Goal: Navigation & Orientation: Find specific page/section

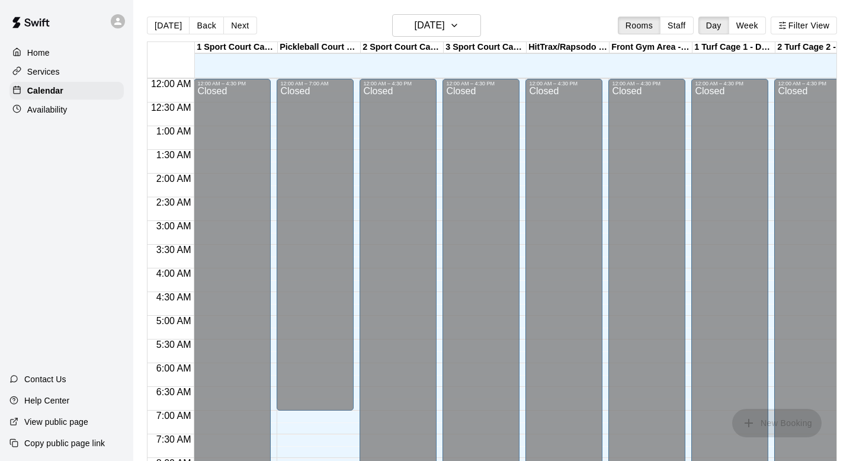
scroll to position [357, 0]
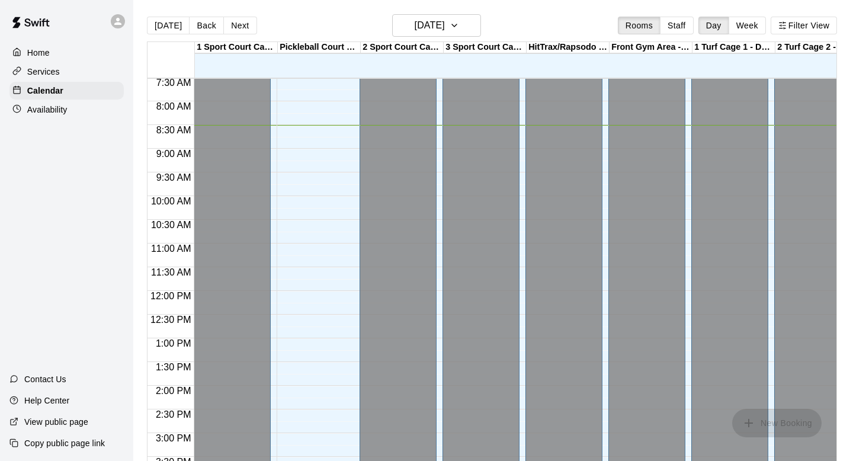
click at [758, 24] on button "Week" at bounding box center [747, 26] width 37 height 18
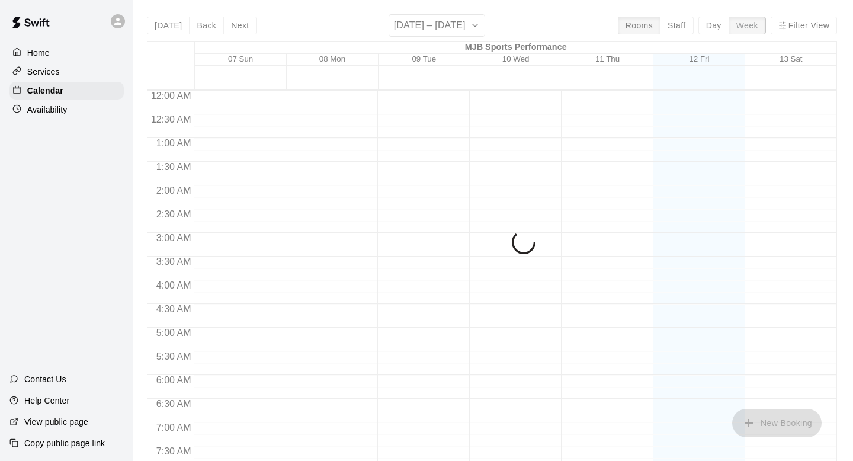
scroll to position [403, 0]
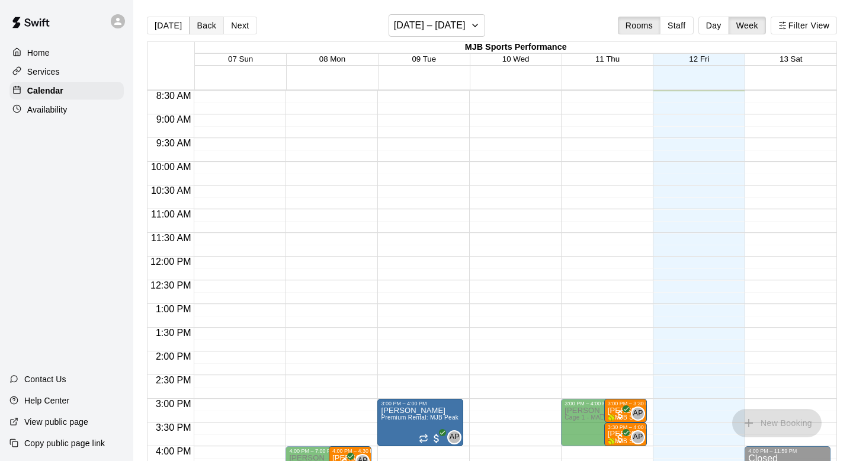
click at [201, 25] on button "Back" at bounding box center [206, 26] width 35 height 18
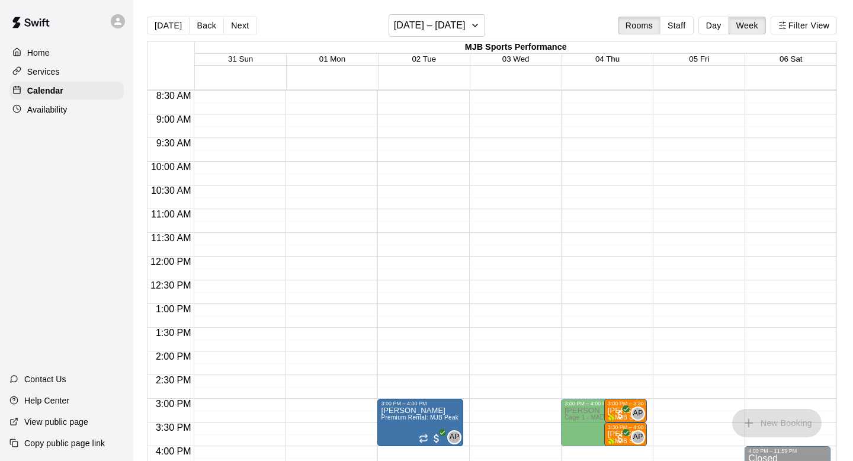
scroll to position [467, 0]
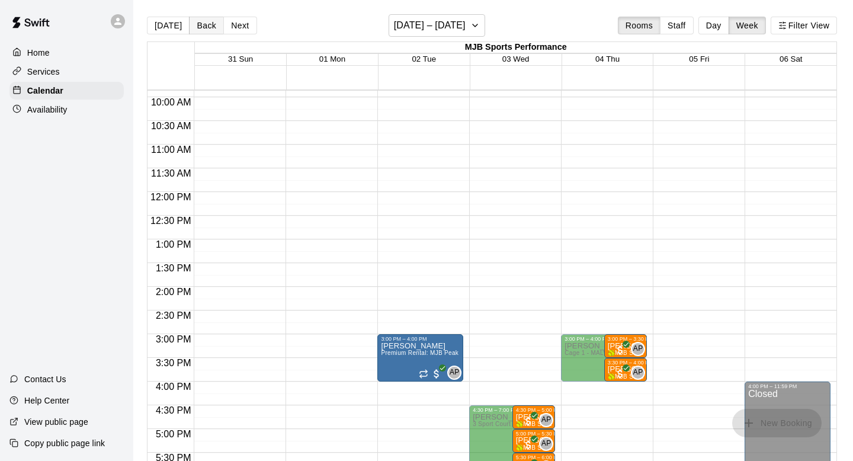
click at [198, 20] on button "Back" at bounding box center [206, 26] width 35 height 18
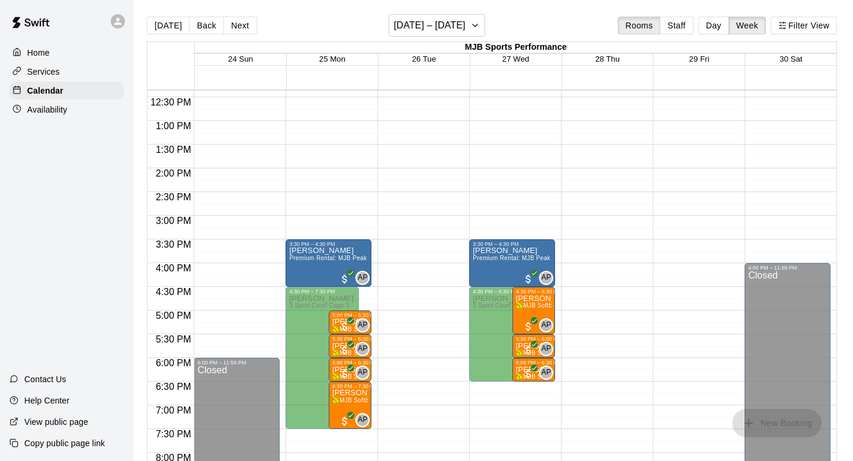
scroll to position [587, 0]
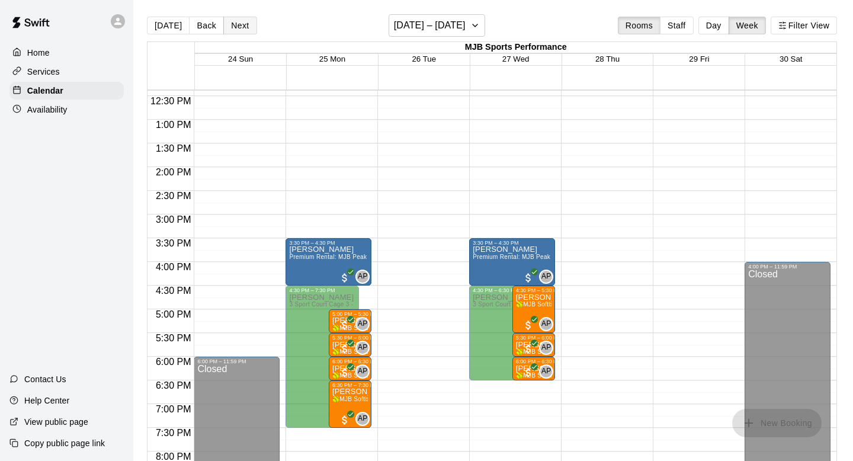
click at [236, 23] on button "Next" at bounding box center [239, 26] width 33 height 18
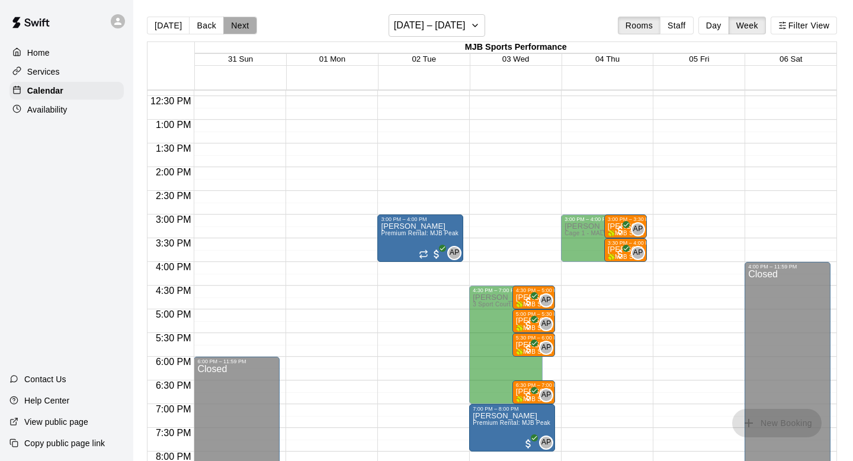
click at [236, 25] on button "Next" at bounding box center [239, 26] width 33 height 18
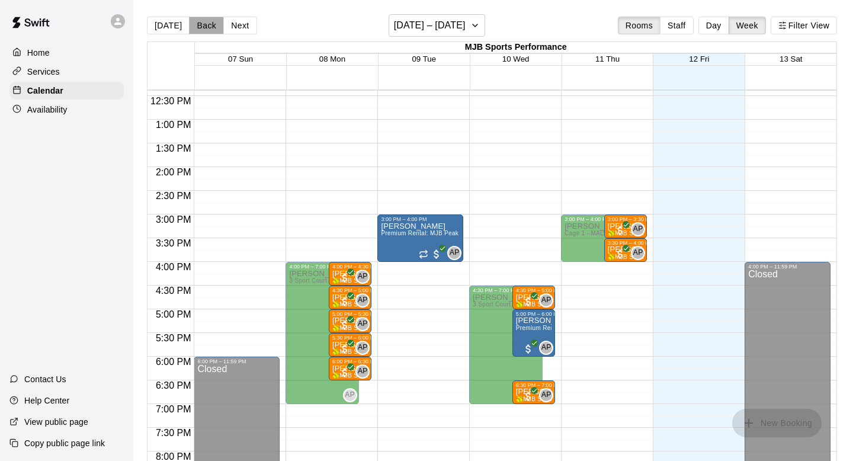
click at [204, 26] on button "Back" at bounding box center [206, 26] width 35 height 18
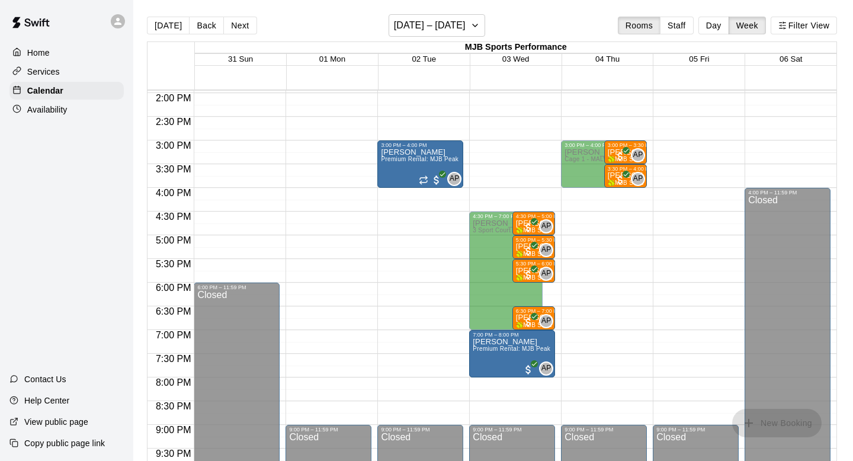
scroll to position [652, 0]
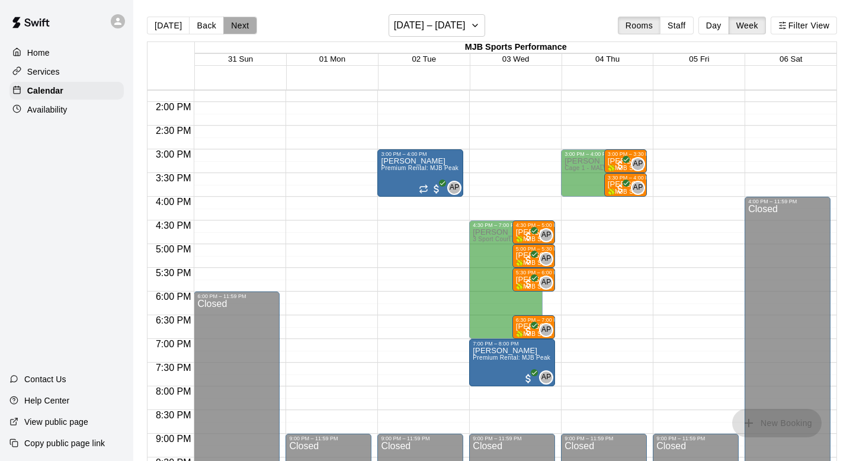
click at [245, 27] on button "Next" at bounding box center [239, 26] width 33 height 18
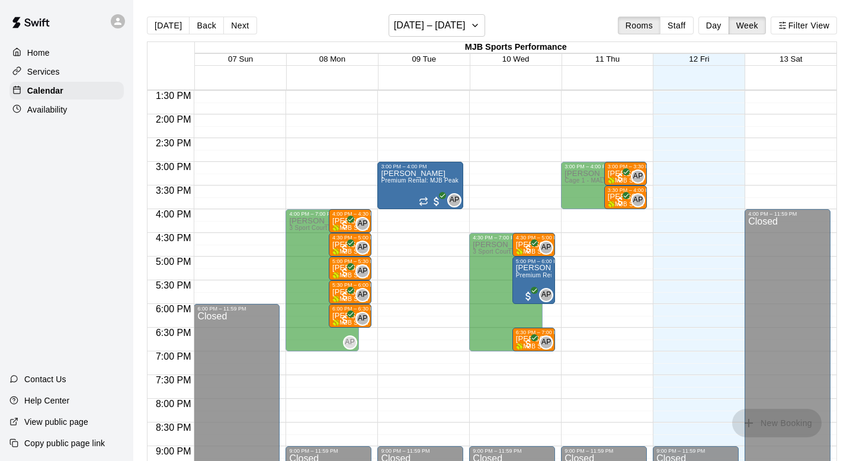
scroll to position [639, 0]
click at [242, 29] on button "Next" at bounding box center [239, 26] width 33 height 18
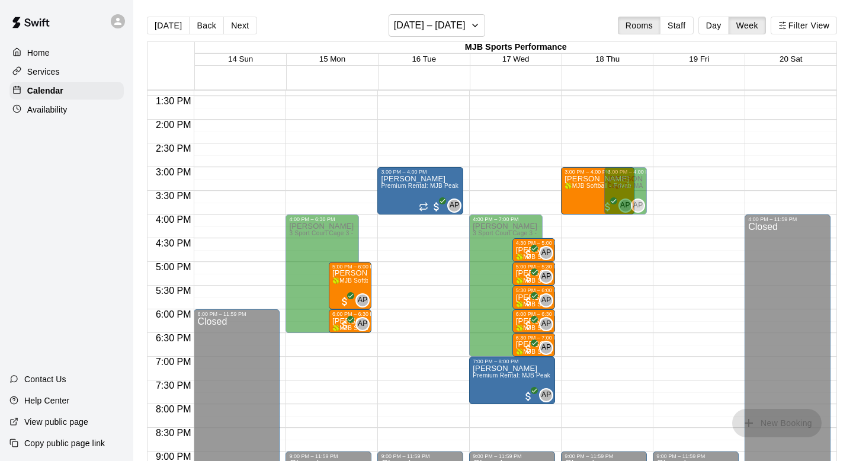
scroll to position [642, 0]
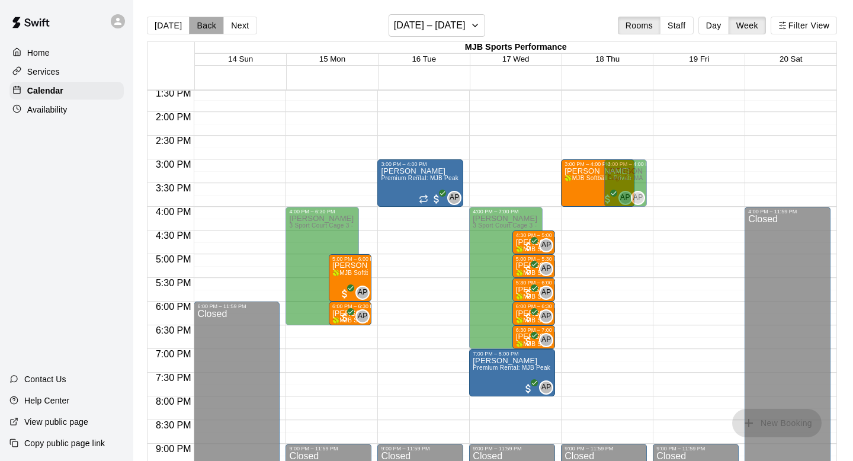
click at [207, 23] on button "Back" at bounding box center [206, 26] width 35 height 18
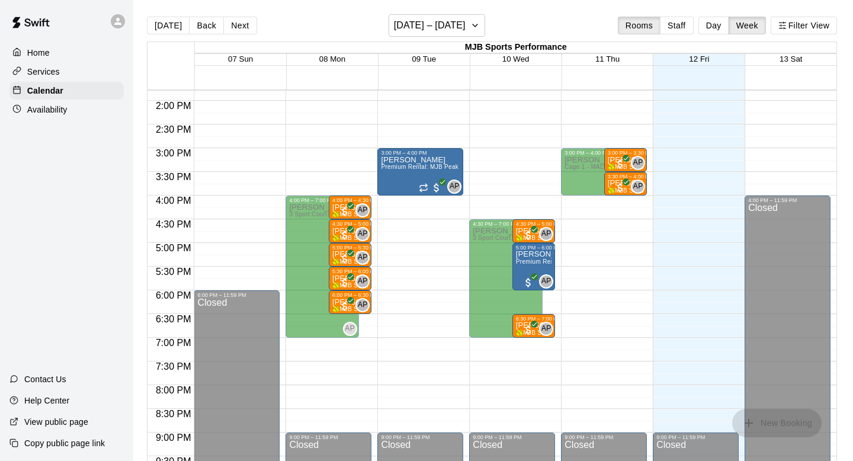
scroll to position [653, 0]
